Goal: Task Accomplishment & Management: Use online tool/utility

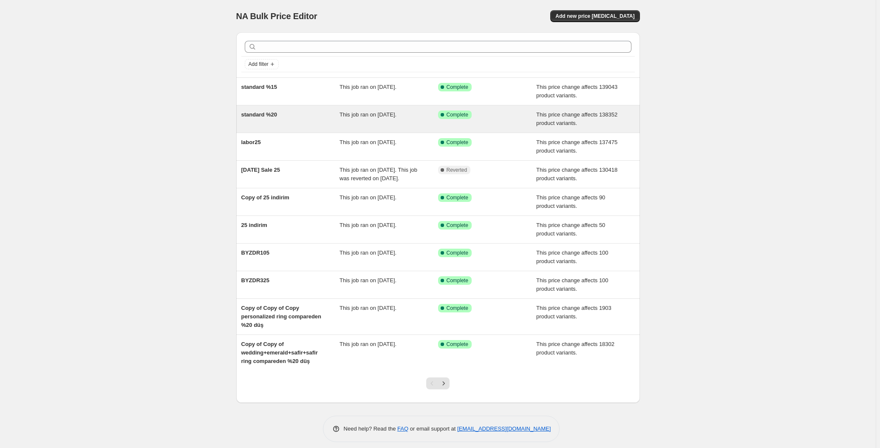
click at [275, 115] on span "standard %20" at bounding box center [259, 114] width 36 height 6
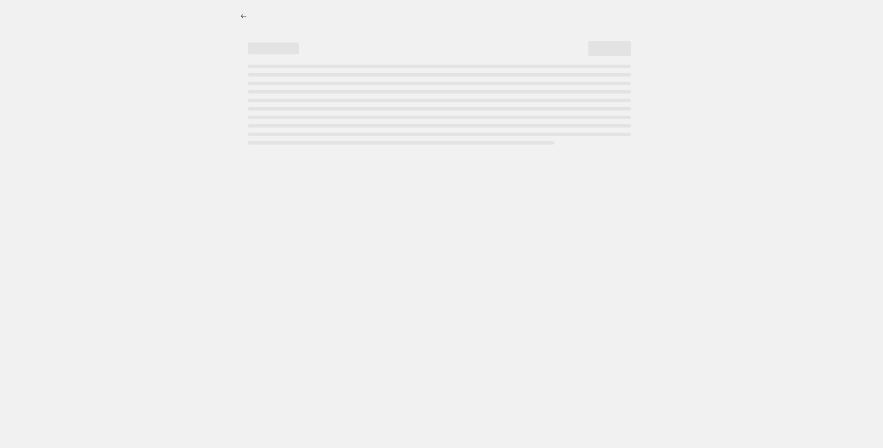
select select "pcap"
select select "no_change"
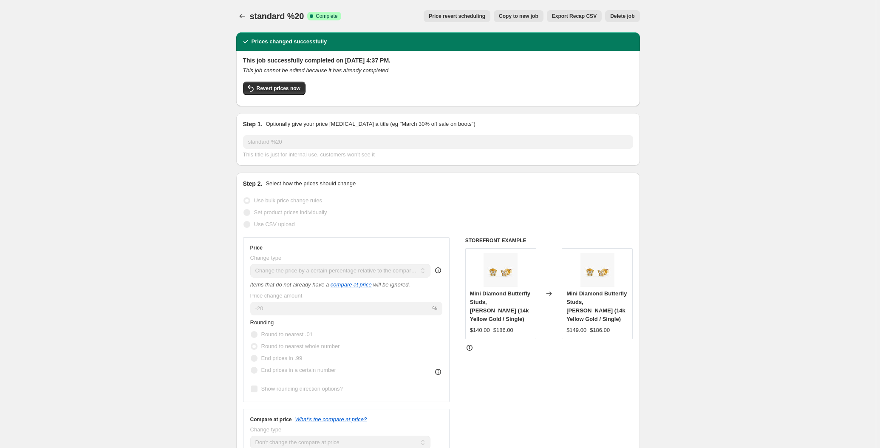
click at [526, 19] on span "Copy to new job" at bounding box center [519, 16] width 40 height 7
select select "pcap"
select select "no_change"
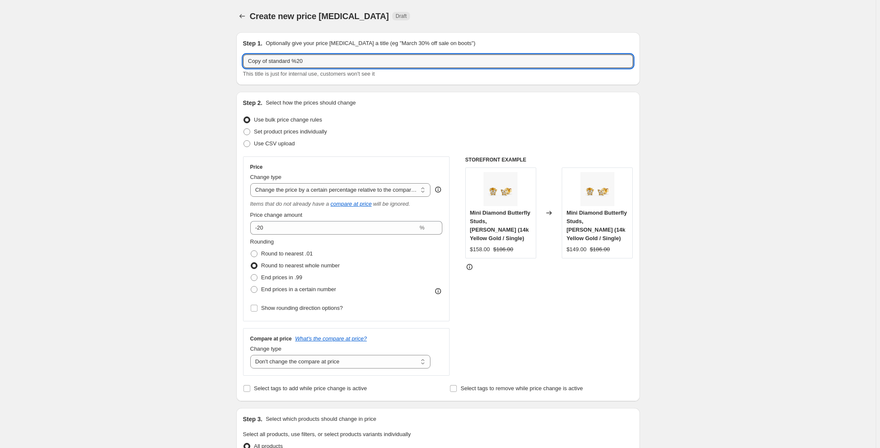
drag, startPoint x: 270, startPoint y: 62, endPoint x: 227, endPoint y: 64, distance: 42.5
click at [227, 64] on div "Create new price change job. This page is ready Create new price change job Dra…" at bounding box center [437, 437] width 875 height 874
type input "standard %20"
click at [175, 110] on div "Create new price change job. This page is ready Create new price change job Dra…" at bounding box center [437, 437] width 875 height 874
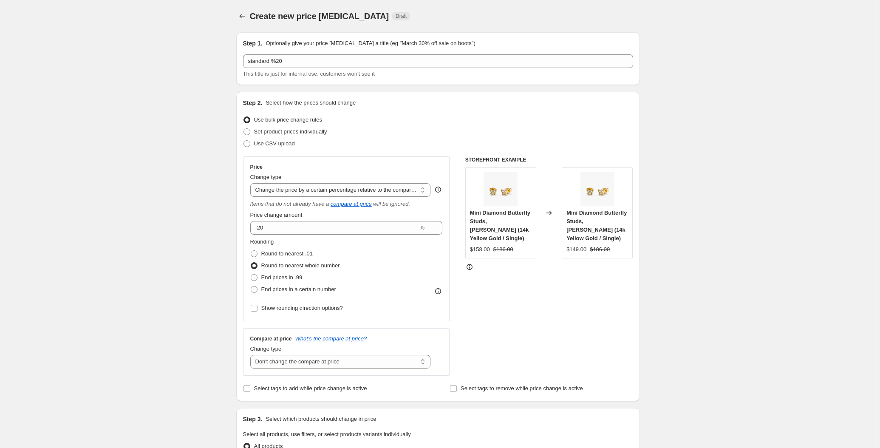
scroll to position [38, 0]
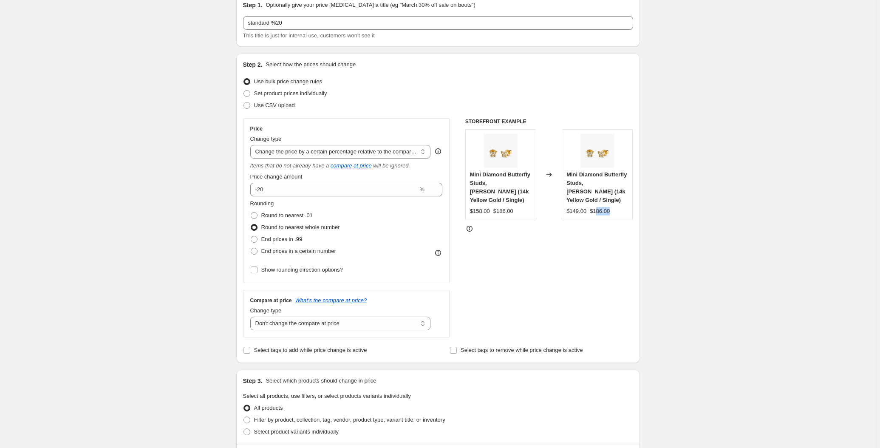
drag, startPoint x: 595, startPoint y: 202, endPoint x: 618, endPoint y: 199, distance: 23.1
click at [618, 207] on div "$149.00 $186.00" at bounding box center [597, 211] width 62 height 8
click at [744, 230] on div "Create new price change job. This page is ready Create new price change job Dra…" at bounding box center [437, 399] width 875 height 874
click at [729, 175] on div "Create new price change job. This page is ready Create new price change job Dra…" at bounding box center [437, 399] width 875 height 874
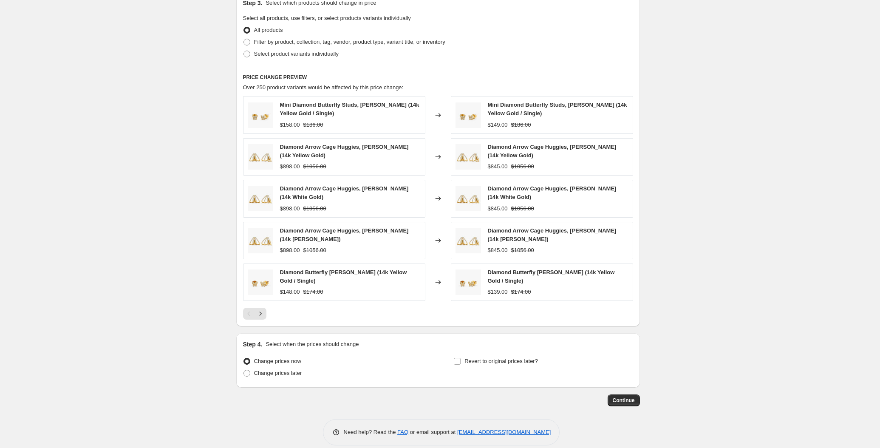
scroll to position [423, 0]
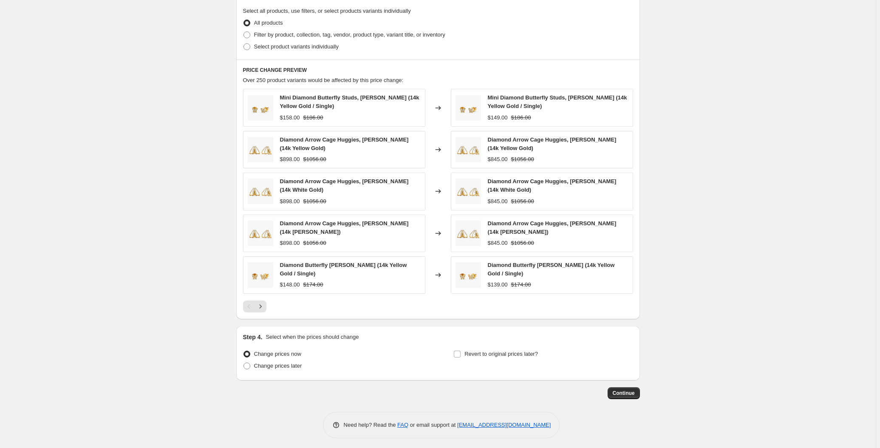
click at [644, 395] on div "Create new price change job. This page is ready Create new price change job Dra…" at bounding box center [438, 14] width 424 height 874
click at [633, 391] on span "Continue" at bounding box center [623, 392] width 22 height 7
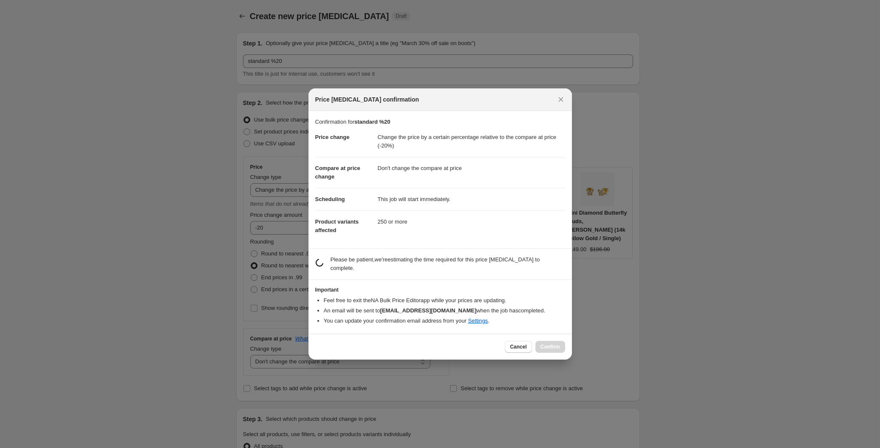
scroll to position [0, 0]
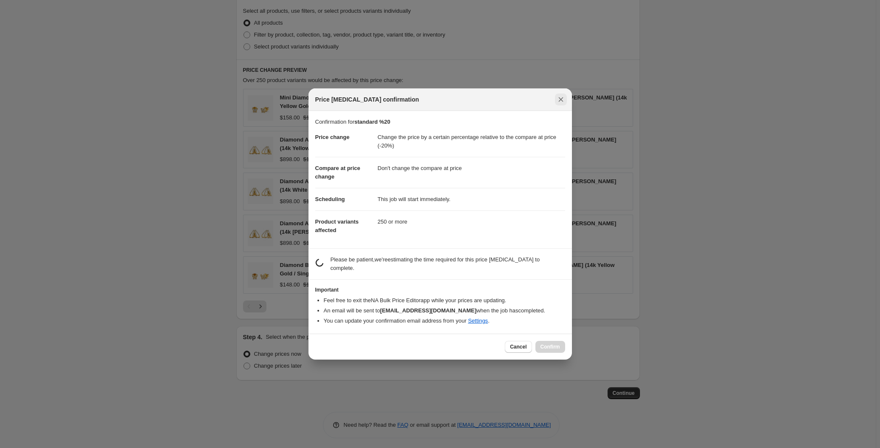
click at [561, 102] on icon "Close" at bounding box center [560, 99] width 8 height 8
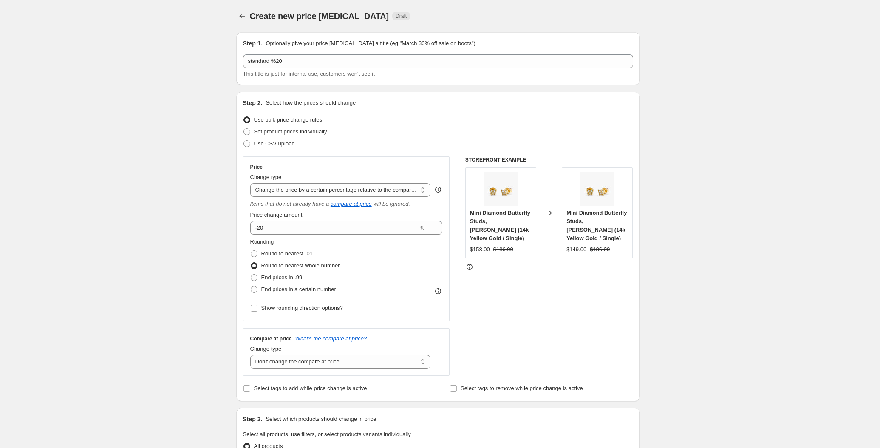
click at [168, 132] on div "Create new price change job. This page is ready Create new price change job Dra…" at bounding box center [437, 437] width 875 height 874
click at [174, 155] on div "Create new price change job. This page is ready Create new price change job Dra…" at bounding box center [437, 437] width 875 height 874
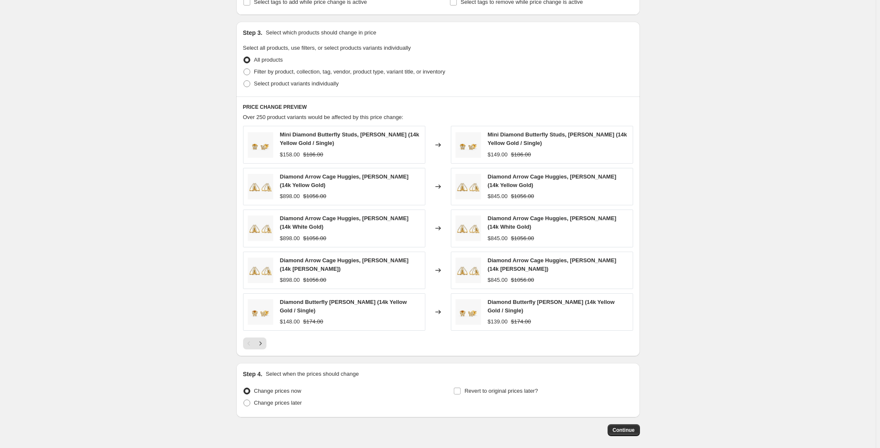
scroll to position [423, 0]
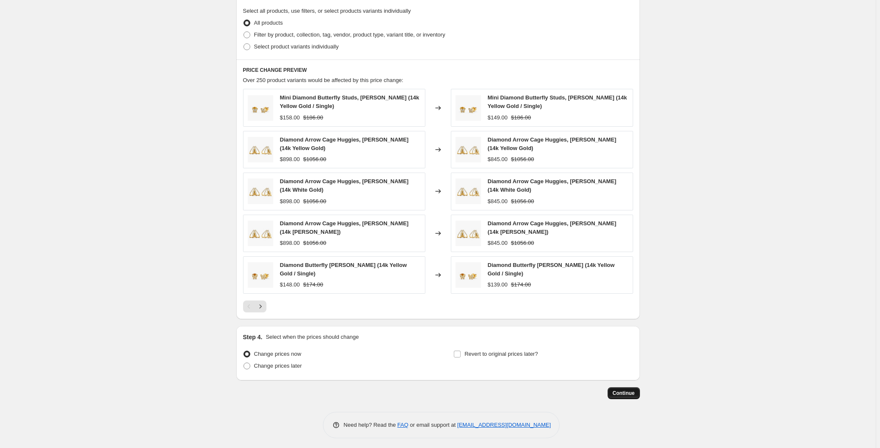
click at [617, 392] on span "Continue" at bounding box center [623, 392] width 22 height 7
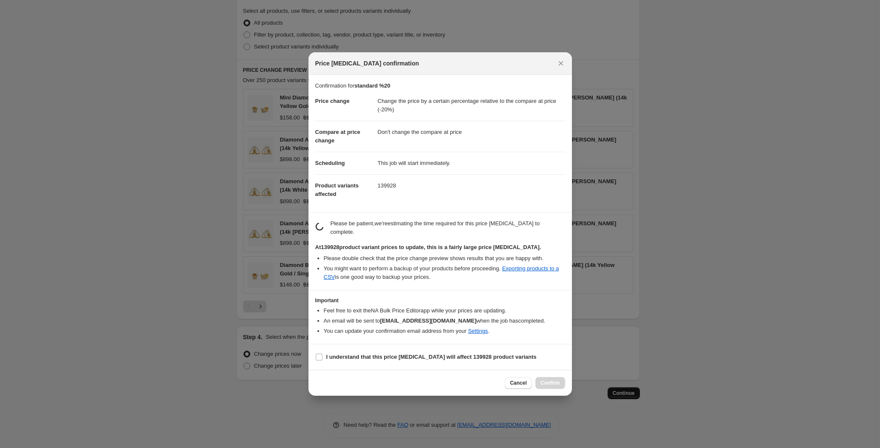
scroll to position [0, 0]
click at [324, 356] on label "I understand that this price change job will affect 139928 product variants" at bounding box center [425, 357] width 221 height 12
click at [322, 356] on input "I understand that this price change job will affect 139928 product variants" at bounding box center [319, 356] width 7 height 7
checkbox input "true"
click at [561, 64] on icon "Close" at bounding box center [560, 63] width 8 height 8
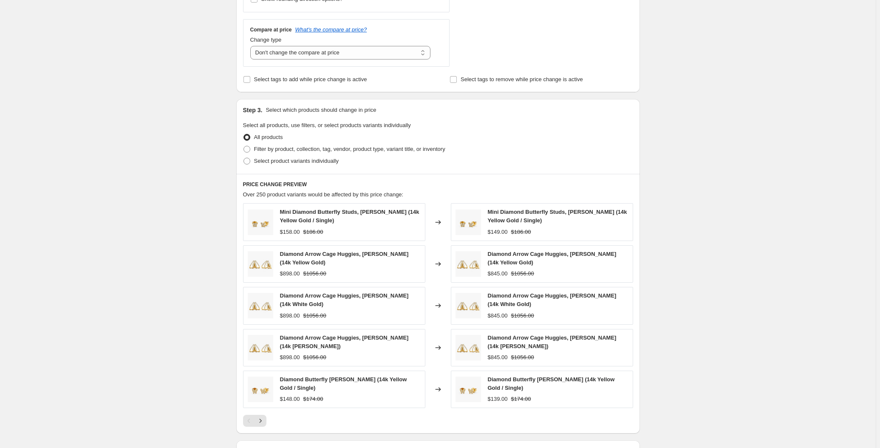
scroll to position [423, 0]
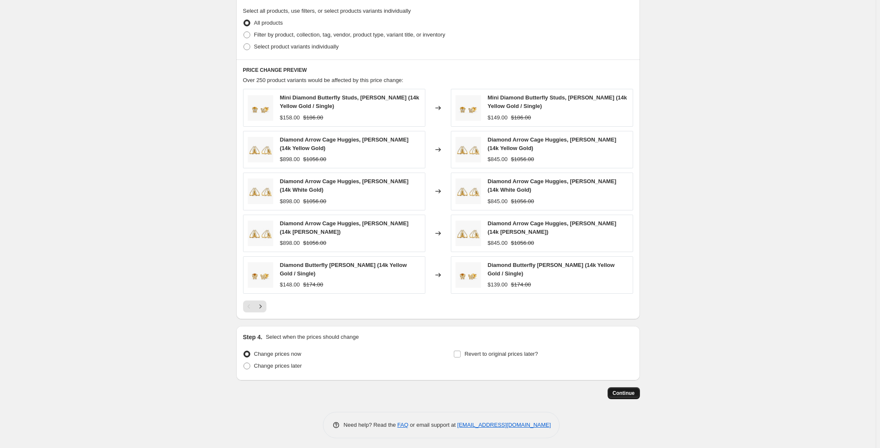
click at [629, 389] on span "Continue" at bounding box center [623, 392] width 22 height 7
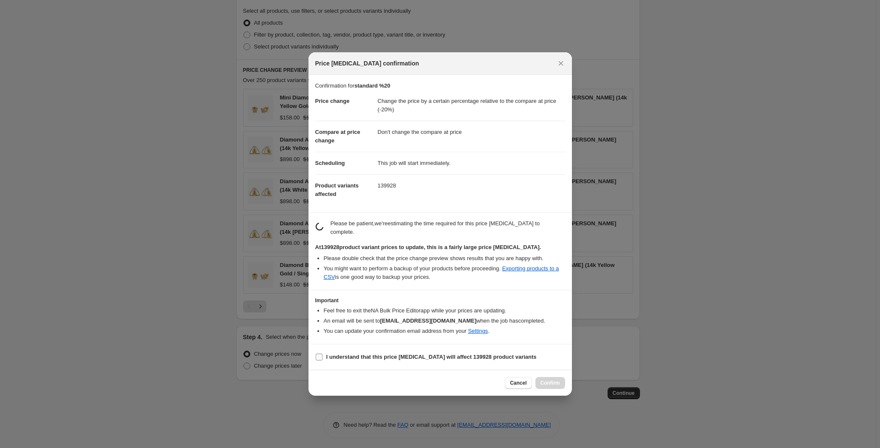
click at [406, 353] on b "I understand that this price change job will affect 139928 product variants" at bounding box center [431, 356] width 210 height 6
click at [322, 353] on input "I understand that this price change job will affect 139928 product variants" at bounding box center [319, 356] width 7 height 7
checkbox input "true"
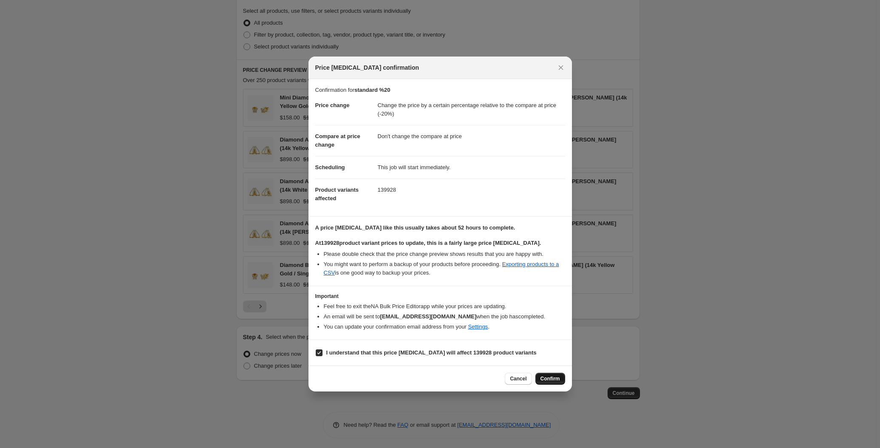
click at [554, 377] on span "Confirm" at bounding box center [550, 378] width 20 height 7
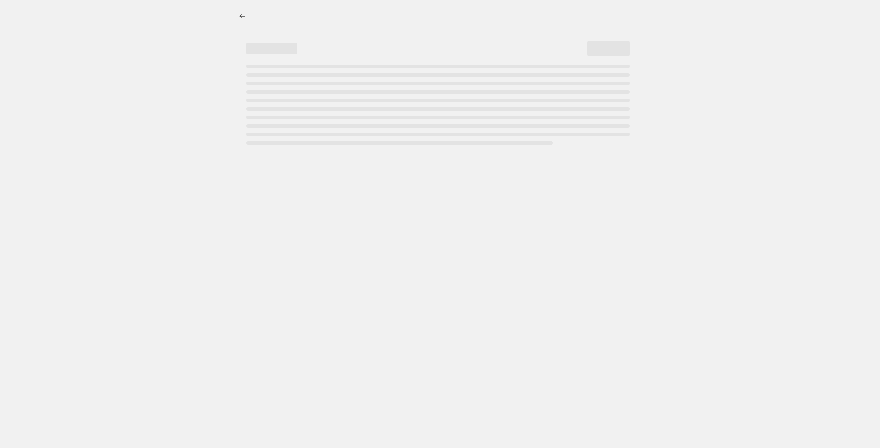
select select "pcap"
select select "no_change"
select select "pcap"
select select "no_change"
select select "pcap"
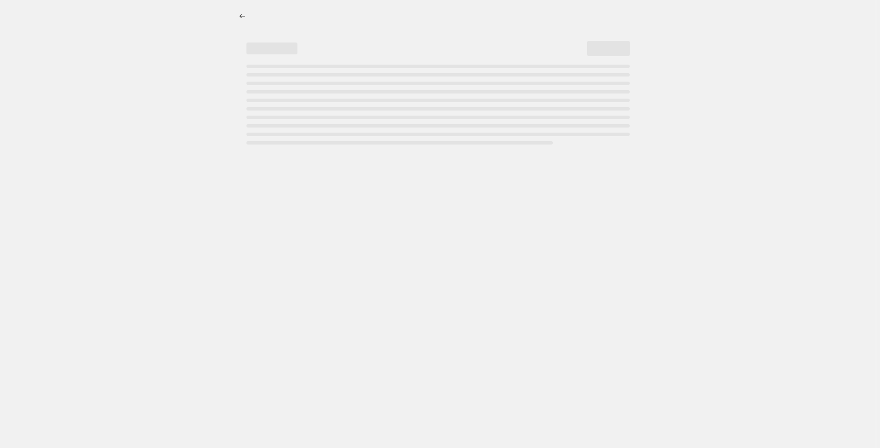
select select "no_change"
select select "pcap"
select select "no_change"
select select "pcap"
select select "no_change"
